Goal: Find specific page/section: Find specific page/section

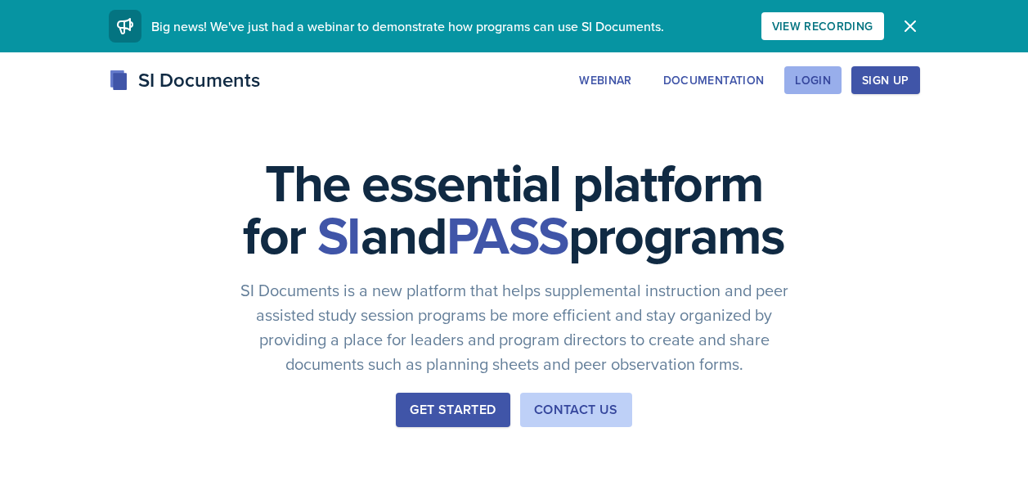
click at [810, 86] on div "Login" at bounding box center [813, 80] width 36 height 13
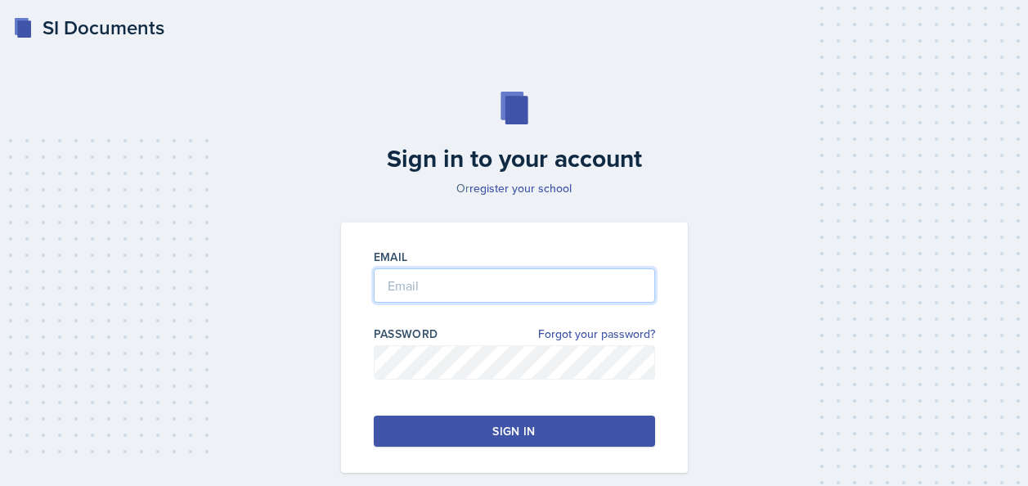
click at [406, 275] on input "email" at bounding box center [514, 285] width 281 height 34
type input "[EMAIL_ADDRESS][DOMAIN_NAME]"
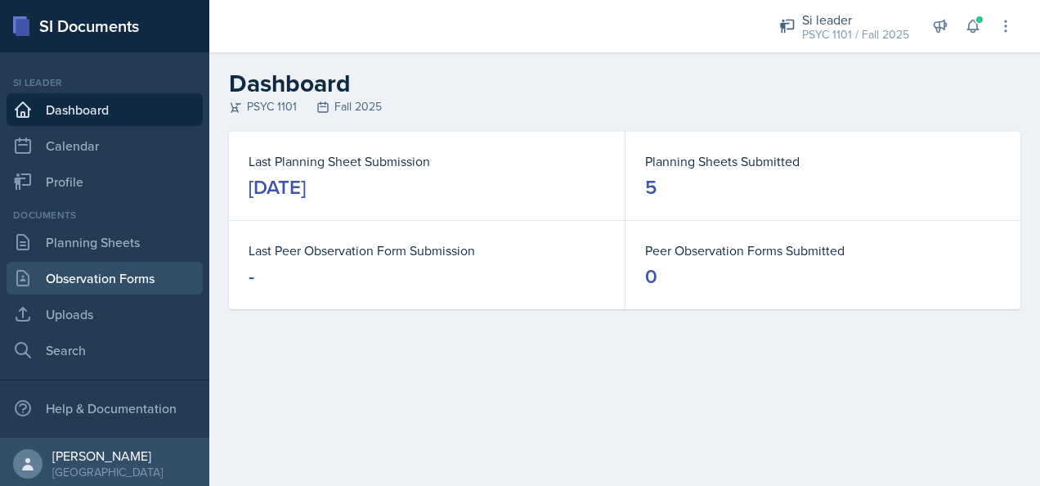
click at [61, 271] on link "Observation Forms" at bounding box center [105, 278] width 196 height 33
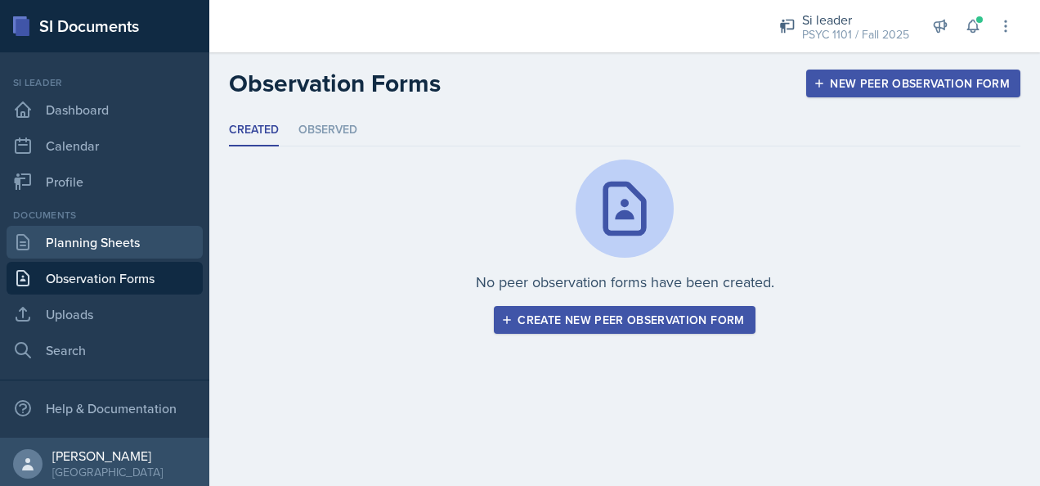
click at [92, 241] on link "Planning Sheets" at bounding box center [105, 242] width 196 height 33
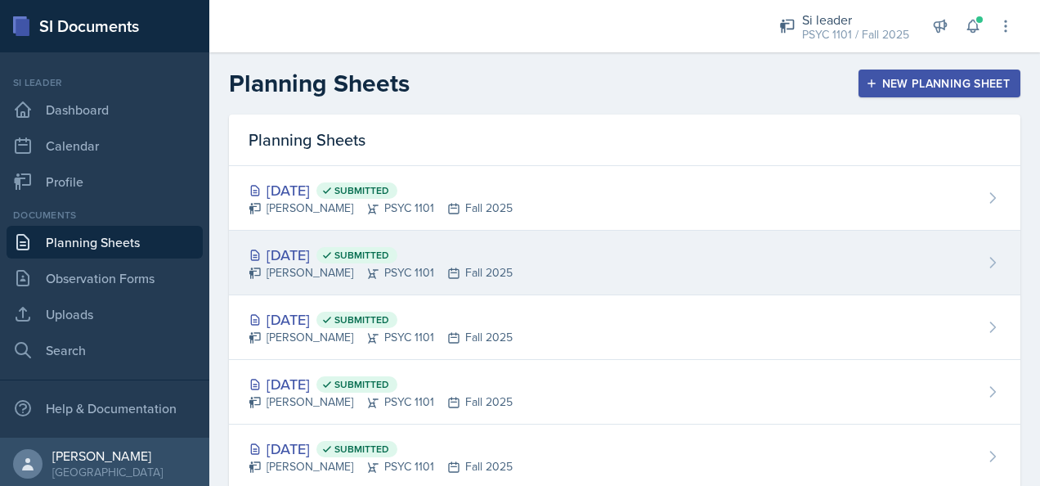
click at [640, 274] on div "[DATE] Submitted [PERSON_NAME] PSYC 1101 Fall 2025" at bounding box center [625, 263] width 792 height 65
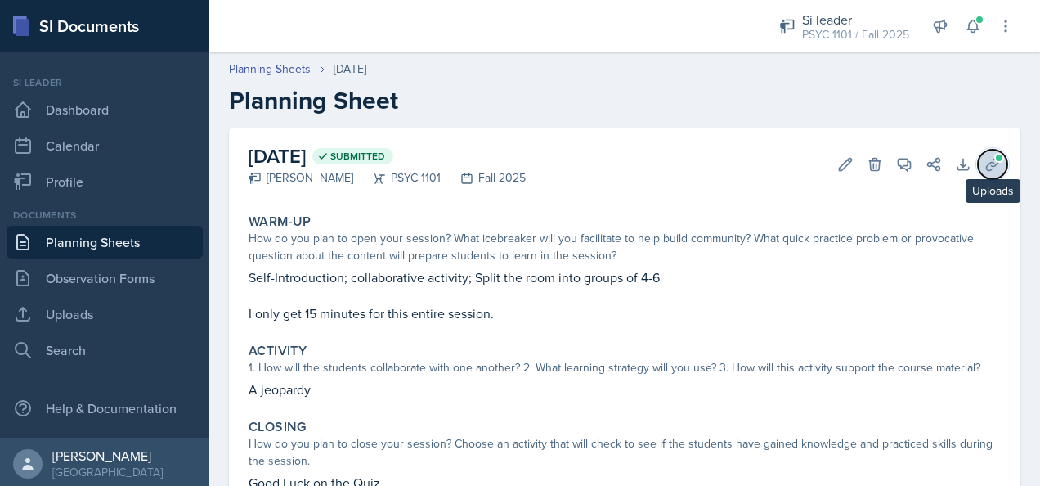
click at [978, 160] on button "Uploads" at bounding box center [992, 164] width 29 height 29
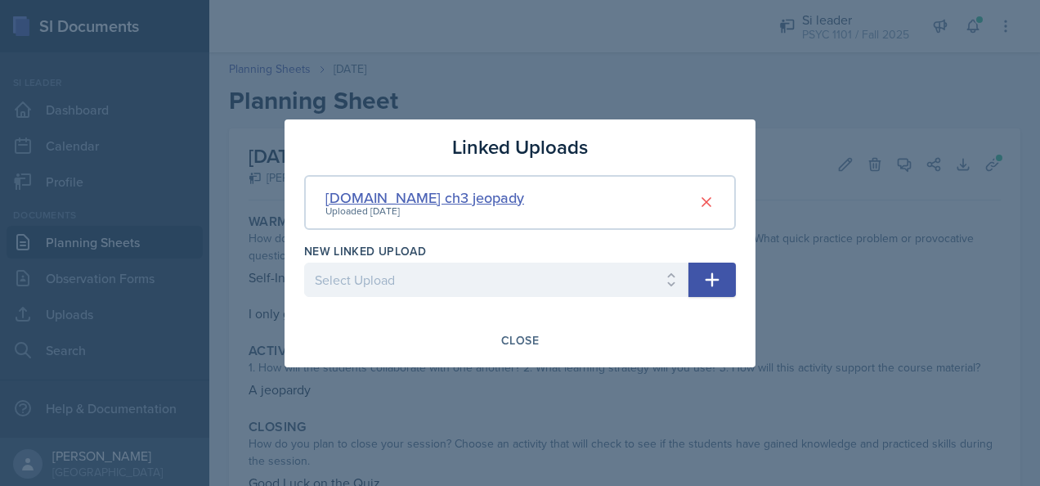
click at [365, 199] on div "[DOMAIN_NAME] ch3 jeopady" at bounding box center [424, 197] width 199 height 22
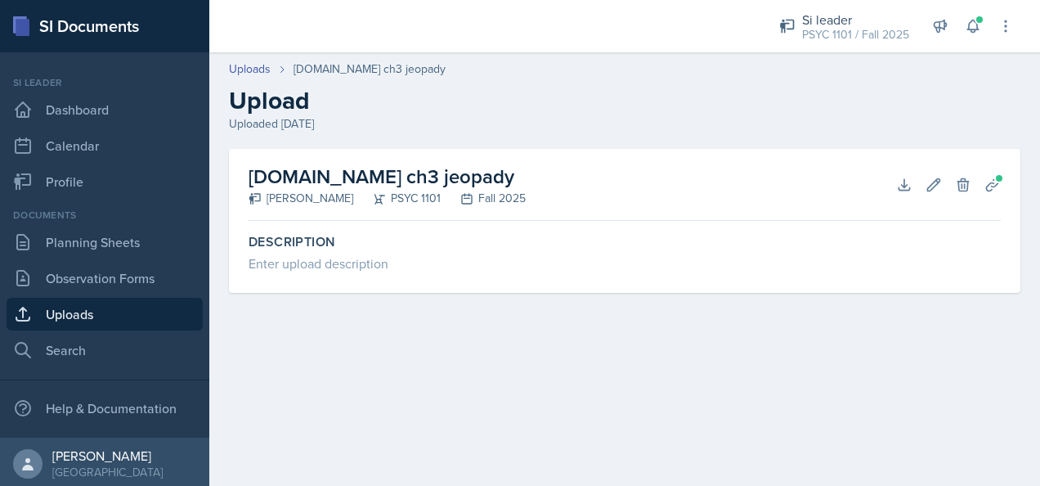
click at [302, 165] on h2 "[DOMAIN_NAME] ch3 jeopady" at bounding box center [387, 176] width 277 height 29
click at [1001, 185] on button "Planning Sheets" at bounding box center [992, 184] width 29 height 29
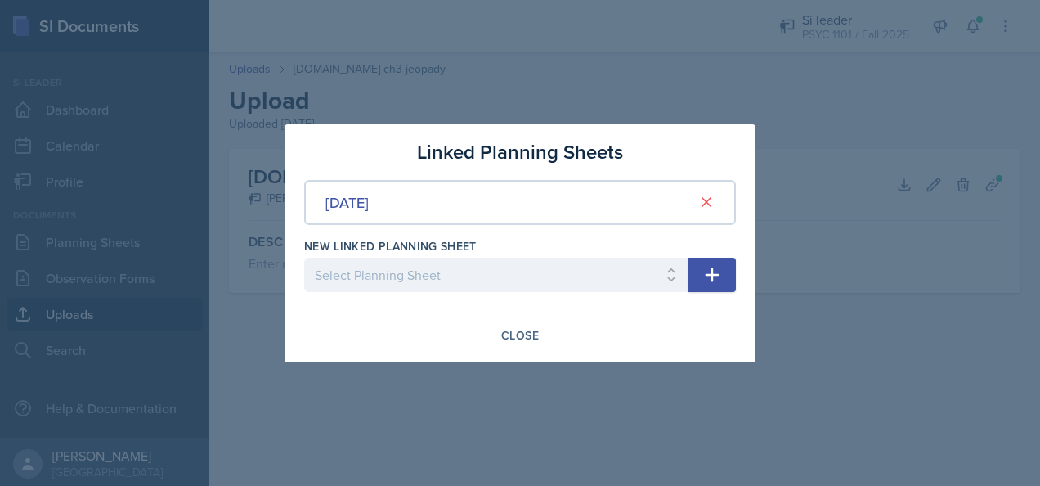
click at [994, 185] on div at bounding box center [520, 243] width 1040 height 486
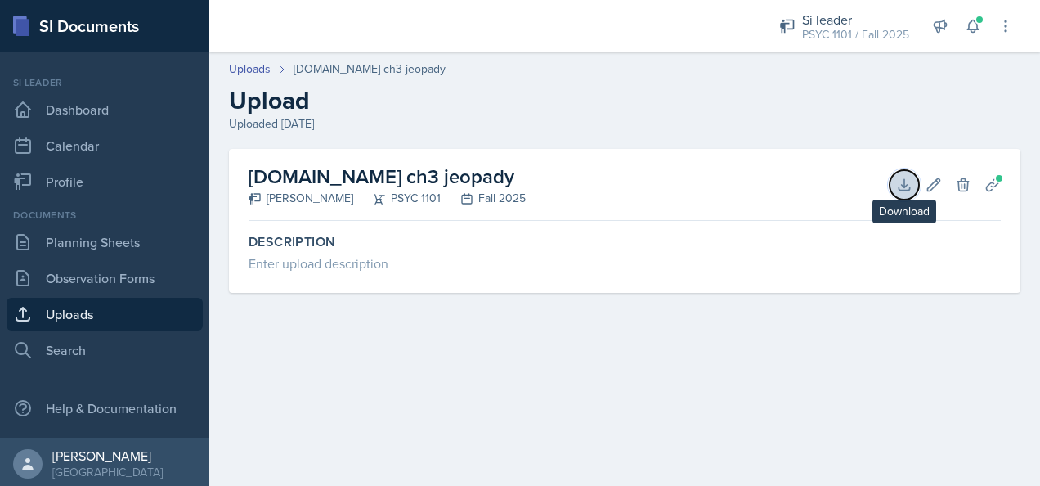
click at [903, 190] on icon at bounding box center [904, 184] width 11 height 11
